Goal: Task Accomplishment & Management: Manage account settings

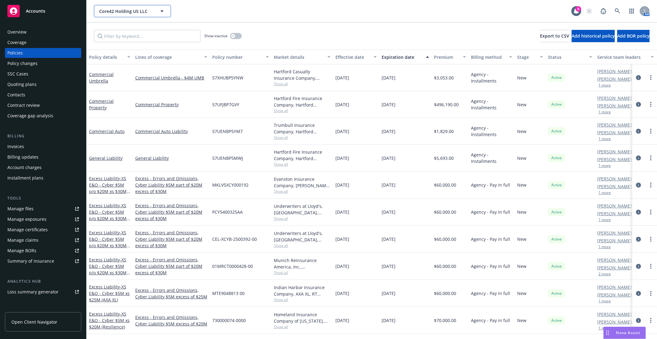
click at [134, 13] on span "Core42 Holding US LLC" at bounding box center [125, 11] width 53 height 6
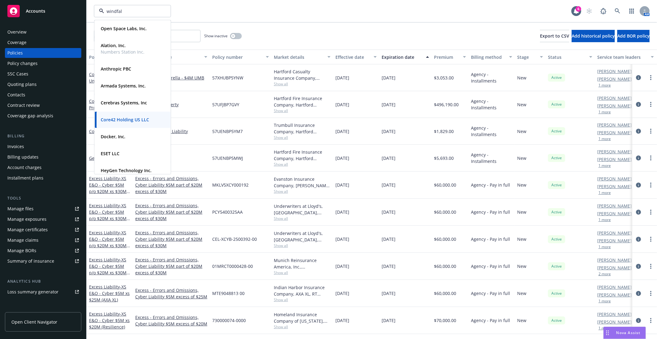
type input "windfall"
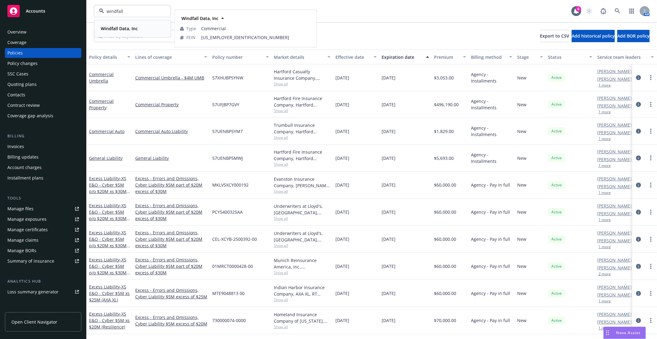
click at [133, 32] on span "Windfall Data, Inc" at bounding box center [119, 28] width 37 height 6
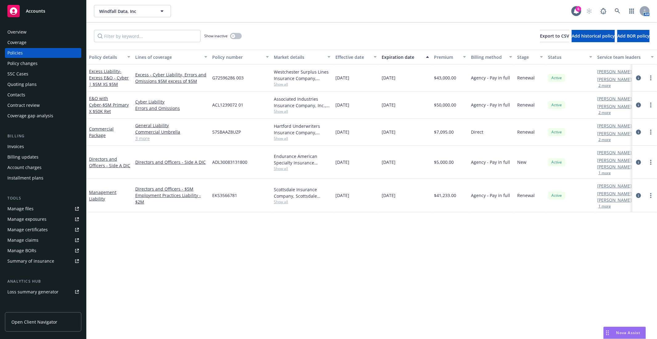
click at [254, 256] on div "Policy details Lines of coverage Policy number Market details Effective date Ex…" at bounding box center [372, 195] width 570 height 290
click at [182, 233] on div "Policy details Lines of coverage Policy number Market details Effective date Ex…" at bounding box center [372, 195] width 570 height 290
click at [29, 211] on div "Manage files" at bounding box center [20, 209] width 26 height 10
click at [26, 205] on div "Manage files" at bounding box center [20, 209] width 26 height 10
click at [229, 270] on div "Policy details Lines of coverage Policy number Market details Effective date Ex…" at bounding box center [372, 195] width 570 height 290
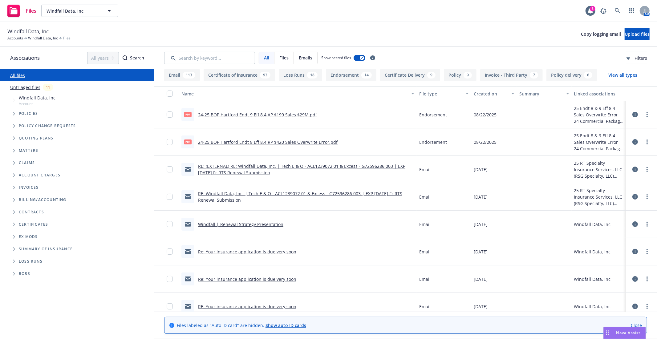
click at [633, 324] on link "Close" at bounding box center [636, 325] width 11 height 6
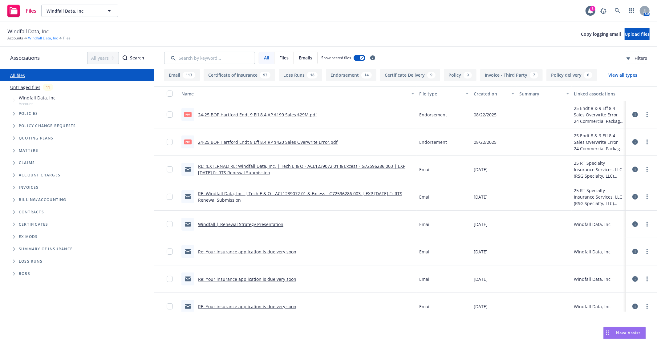
click at [43, 37] on link "Windfall Data, Inc" at bounding box center [43, 38] width 30 height 6
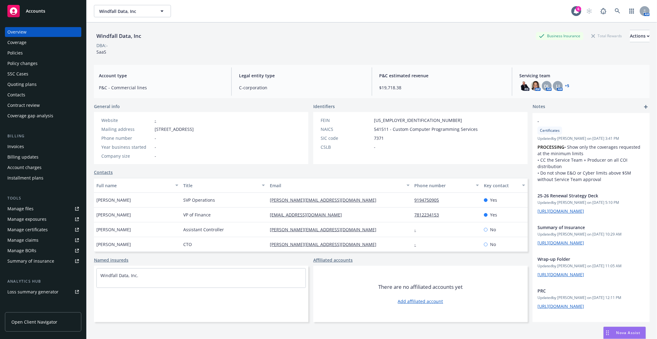
click at [44, 207] on link "Manage files" at bounding box center [43, 209] width 76 height 10
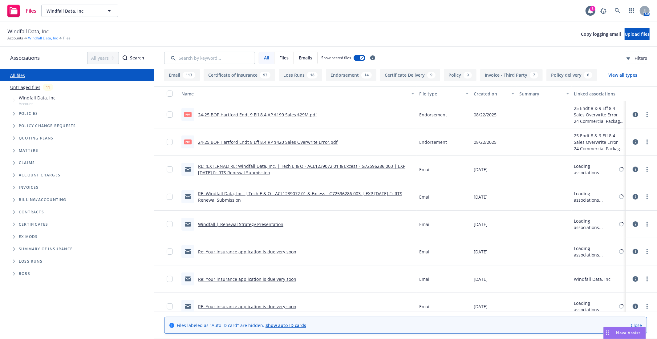
click at [39, 41] on link "Windfall Data, Inc" at bounding box center [43, 38] width 30 height 6
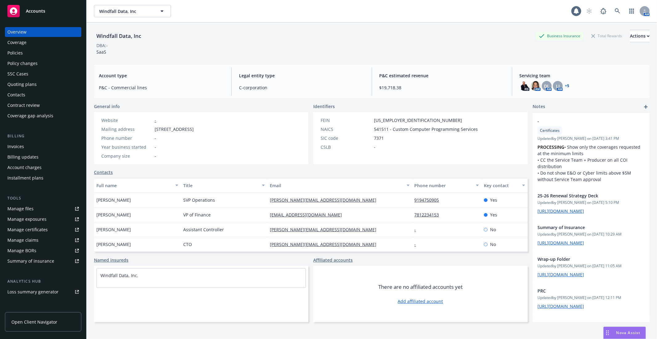
click at [19, 83] on div "Quoting plans" at bounding box center [21, 84] width 29 height 10
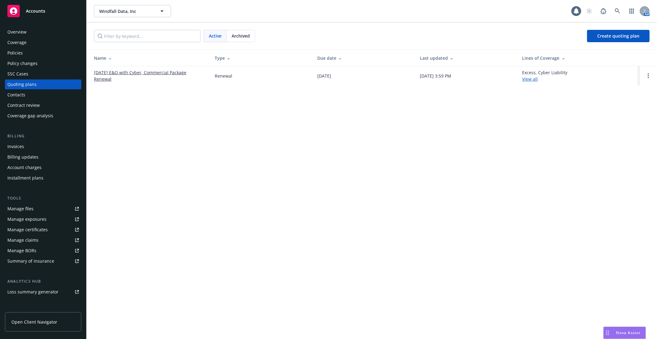
click at [127, 74] on link "[DATE] E&O with Cyber, Commercial Package Renewal" at bounding box center [149, 75] width 111 height 13
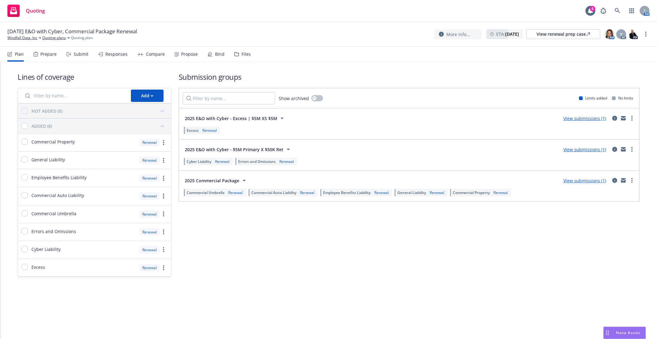
click at [599, 182] on link "View submissions (1)" at bounding box center [584, 181] width 43 height 6
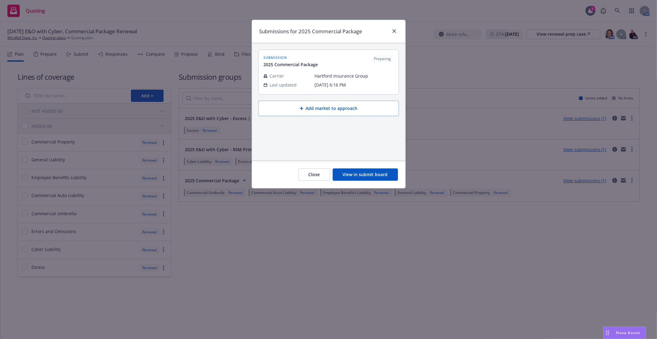
click at [378, 174] on button "View in submit board" at bounding box center [365, 174] width 65 height 12
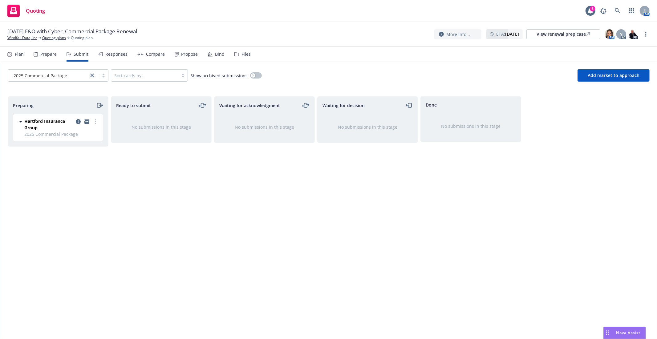
click at [60, 127] on span "Hartford Insurance Group" at bounding box center [48, 124] width 49 height 13
click at [93, 121] on link "more" at bounding box center [95, 121] width 7 height 7
click at [131, 218] on div "Ready to submit No submissions in this stage" at bounding box center [161, 211] width 101 height 230
click at [97, 192] on div "Preparing Hartford Insurance Group [DATE] 6:16 PM" at bounding box center [58, 211] width 101 height 230
click at [77, 124] on link "copy logging email" at bounding box center [78, 121] width 7 height 7
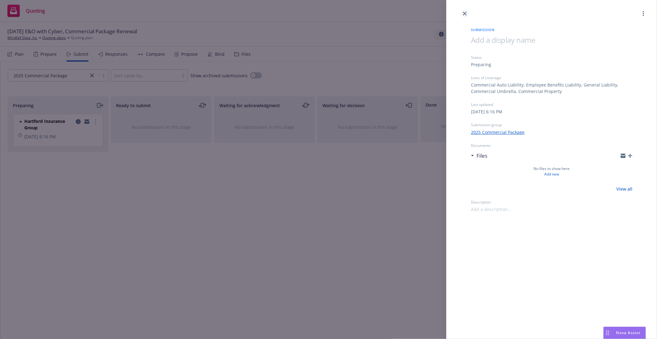
click at [463, 13] on icon "close" at bounding box center [465, 14] width 4 height 4
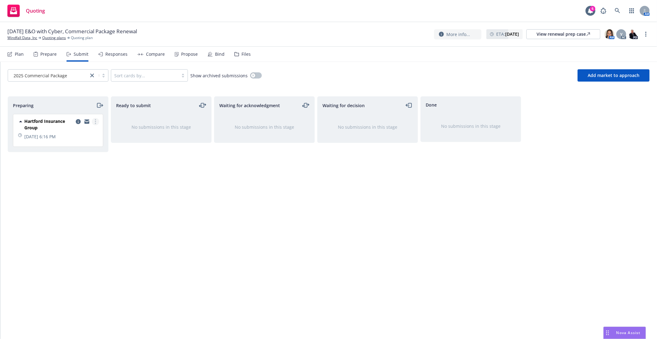
click at [95, 123] on icon "more" at bounding box center [95, 121] width 1 height 5
click at [75, 170] on span "Add accepted decision" at bounding box center [68, 171] width 62 height 6
select select "12"
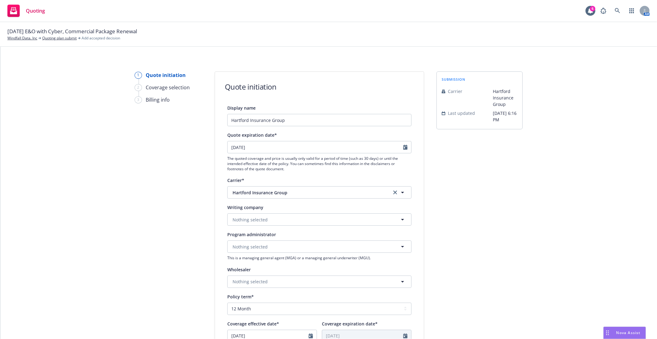
scroll to position [34, 0]
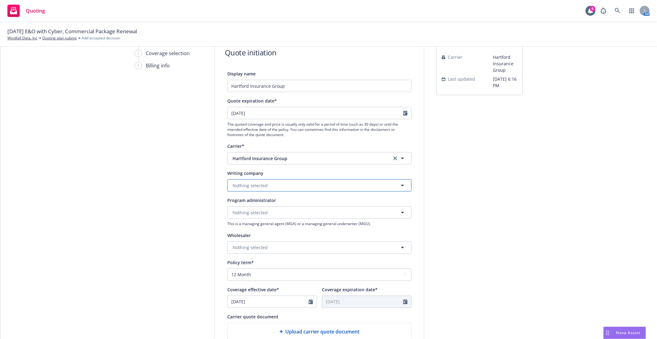
click at [261, 187] on span "Nothing selected" at bounding box center [250, 185] width 35 height 6
type input "[GEOGRAPHIC_DATA] unde"
click at [300, 205] on strong "Hartford Underwriters Insurance Company" at bounding box center [279, 203] width 91 height 6
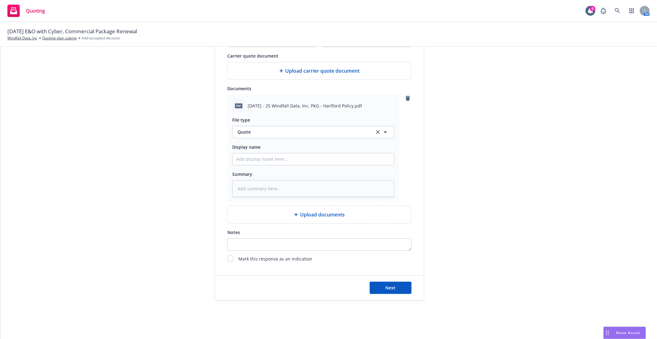
scroll to position [297, 0]
click at [298, 131] on span "Quote" at bounding box center [302, 131] width 130 height 6
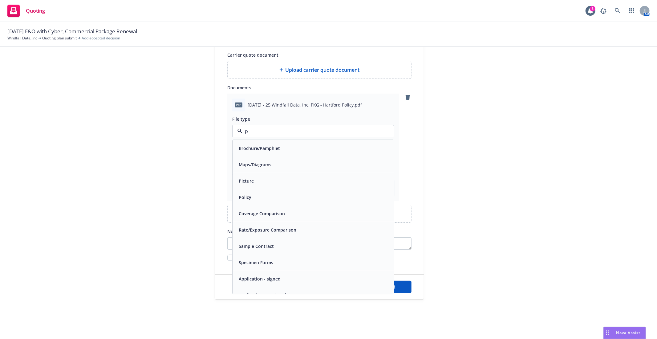
type input "po"
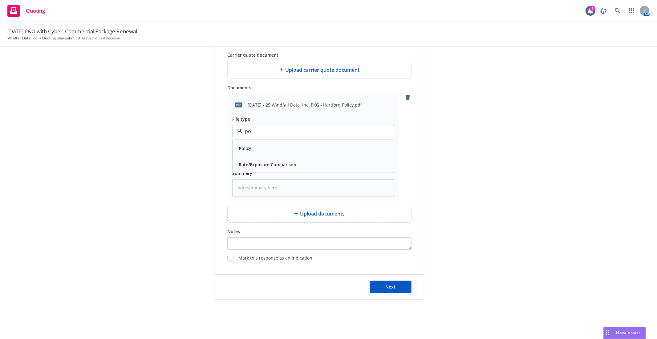
click at [259, 145] on div "Policy" at bounding box center [313, 148] width 154 height 9
type textarea "x"
click at [267, 155] on input "Display name" at bounding box center [313, 158] width 161 height 12
click at [245, 160] on input "Display name" at bounding box center [313, 158] width 161 height 12
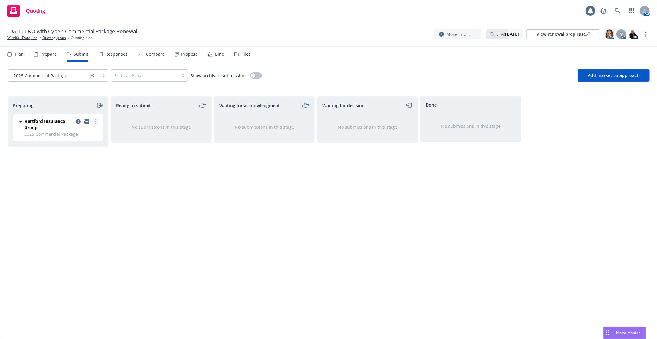
click at [93, 119] on link "more" at bounding box center [95, 121] width 7 height 7
click at [67, 172] on span "Add accepted decision" at bounding box center [68, 171] width 62 height 6
select select "12"
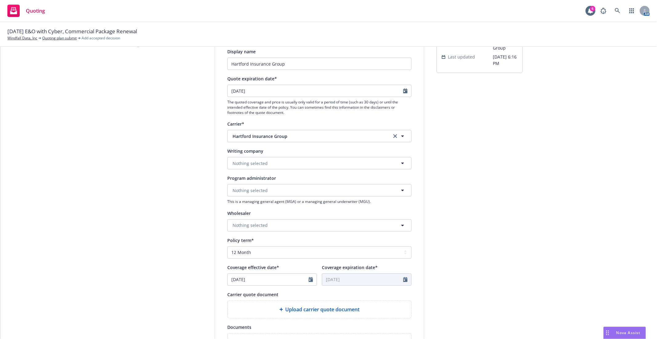
scroll to position [68, 0]
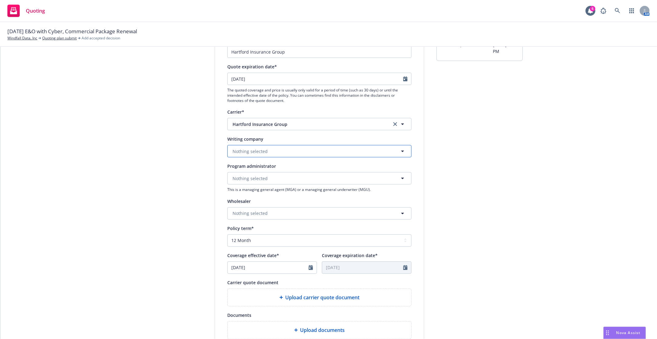
click at [296, 152] on button "Nothing selected" at bounding box center [319, 151] width 184 height 12
type input "hartford underwriters"
click at [280, 162] on div "Hartford Underwriters Insurance Company Domestic - 30104" at bounding box center [319, 171] width 183 height 23
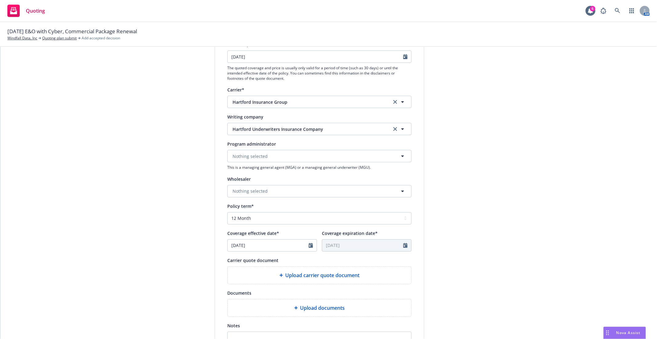
scroll to position [93, 0]
